Goal: Task Accomplishment & Management: Manage account settings

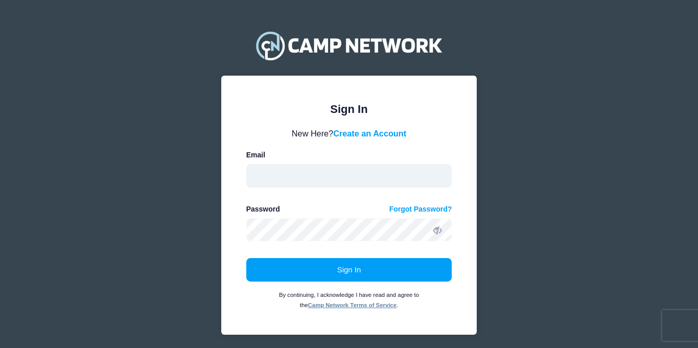
type input "[PERSON_NAME][EMAIL_ADDRESS][DOMAIN_NAME]"
click at [441, 231] on icon at bounding box center [437, 230] width 8 height 8
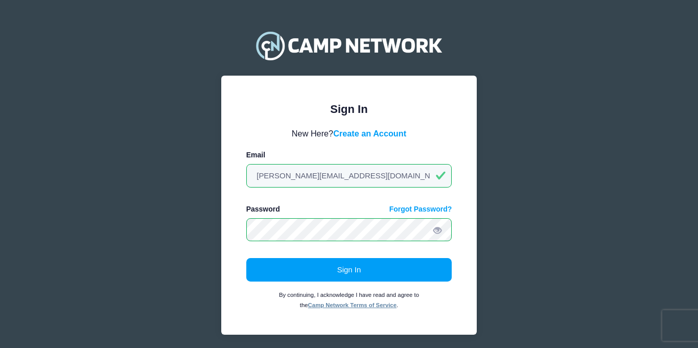
click at [229, 223] on div "Sign In Please login to continue. Directors are required to create an account p…" at bounding box center [348, 205] width 255 height 259
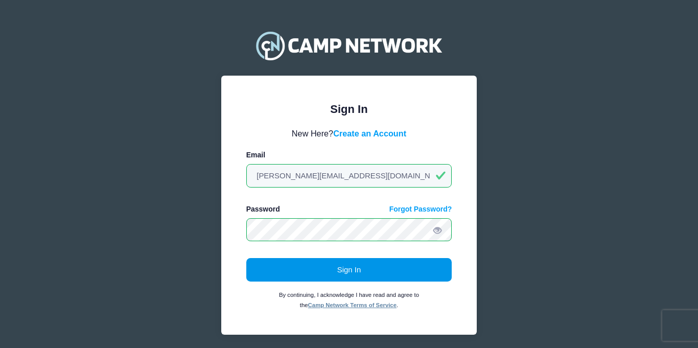
click at [346, 271] on button "Sign In" at bounding box center [349, 270] width 206 height 24
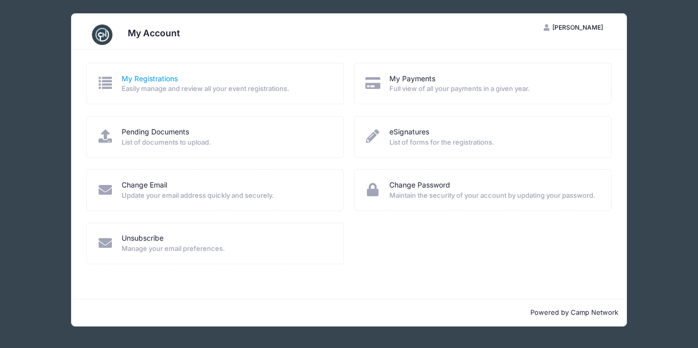
click at [154, 76] on link "My Registrations" at bounding box center [150, 79] width 56 height 11
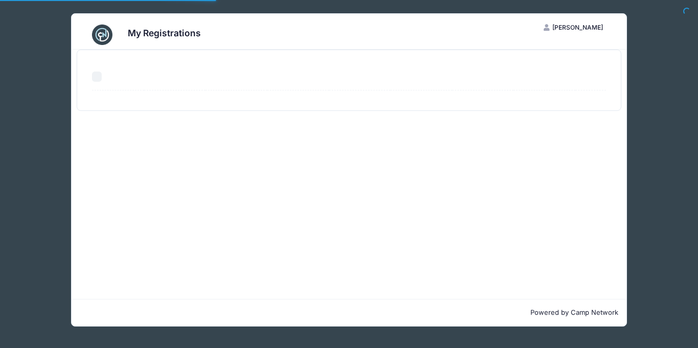
select select "50"
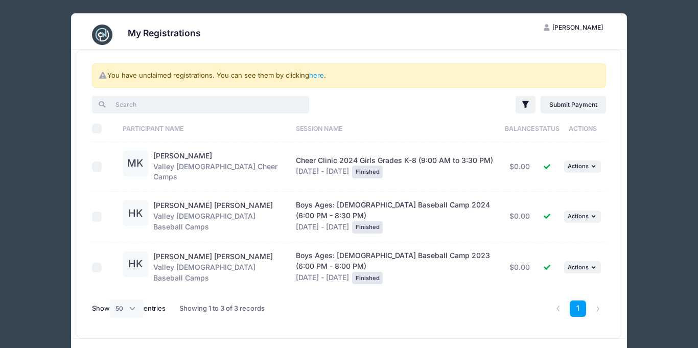
click at [216, 105] on input "search" at bounding box center [200, 104] width 217 height 17
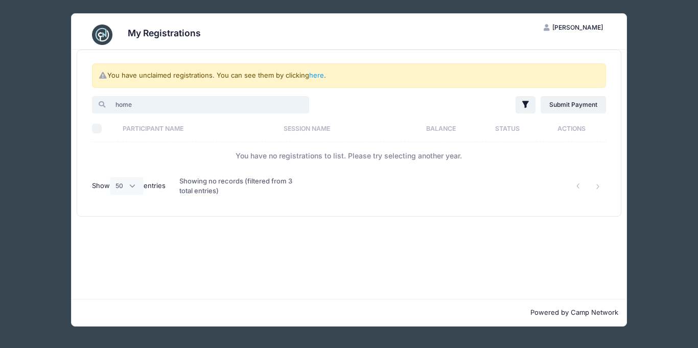
type input "home"
click at [589, 46] on div "My Registrations" at bounding box center [348, 34] width 525 height 29
click at [235, 29] on div "My Registrations" at bounding box center [348, 34] width 525 height 29
click at [25, 16] on div "My Registrations MK Michaela Kies My Account Logout You have unclaimed registra…" at bounding box center [348, 170] width 667 height 340
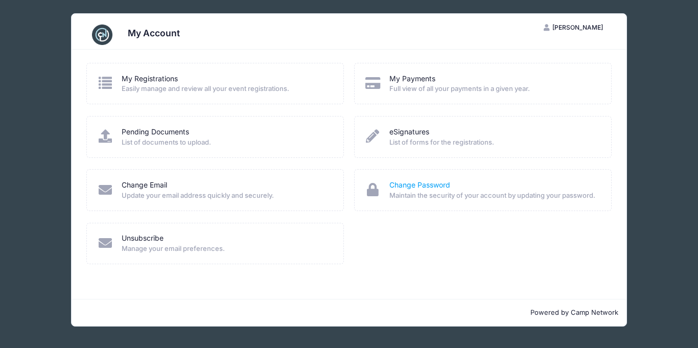
click at [422, 183] on link "Change Password" at bounding box center [419, 185] width 61 height 11
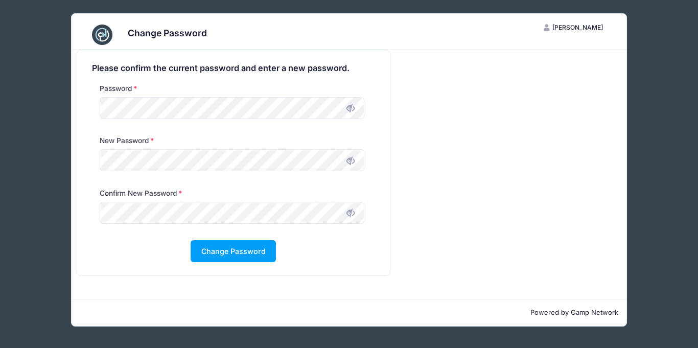
click at [350, 112] on icon at bounding box center [350, 108] width 8 height 8
click at [245, 253] on button "Change Password" at bounding box center [233, 251] width 85 height 22
